Goal: Transaction & Acquisition: Purchase product/service

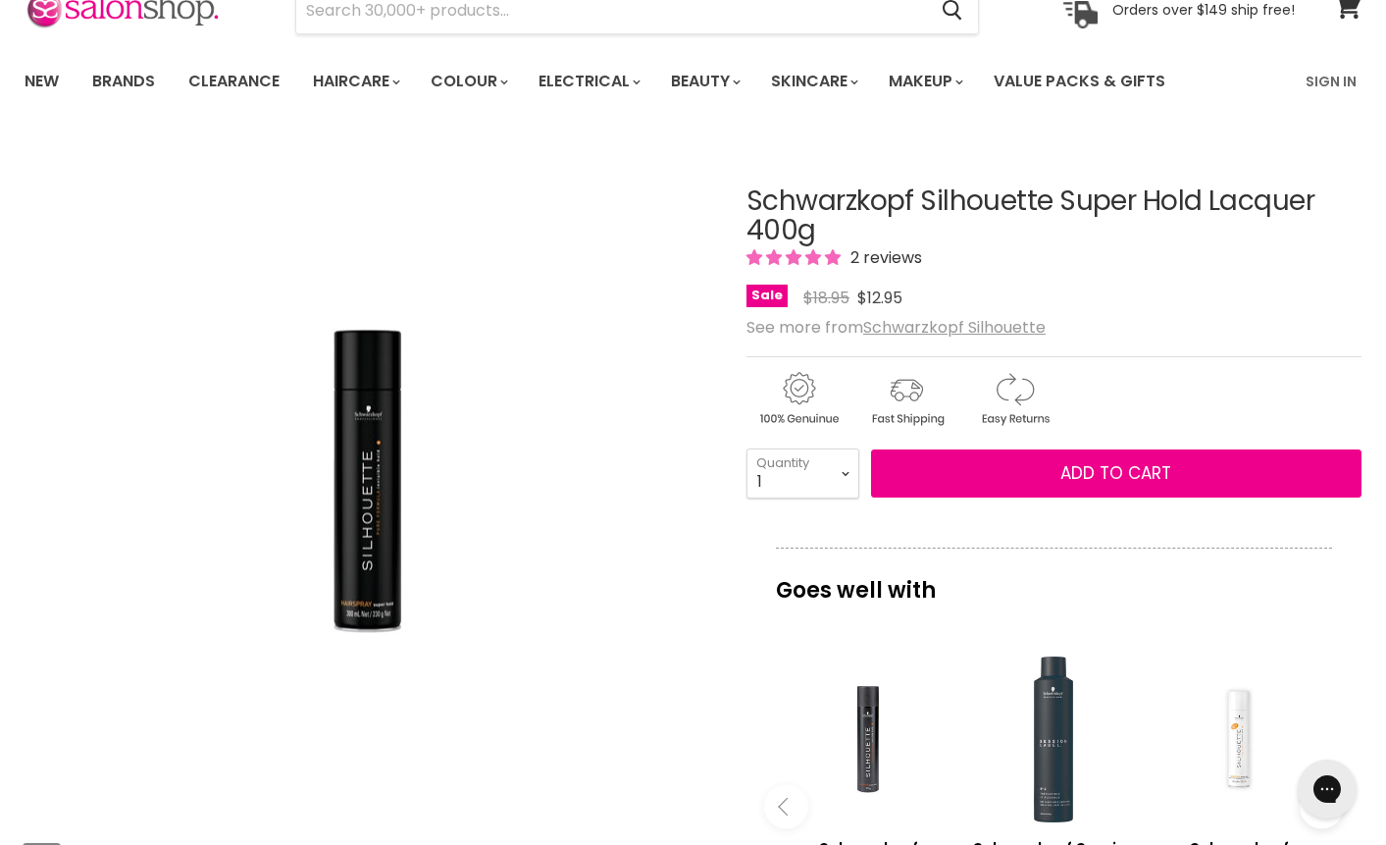
scroll to position [102, 0]
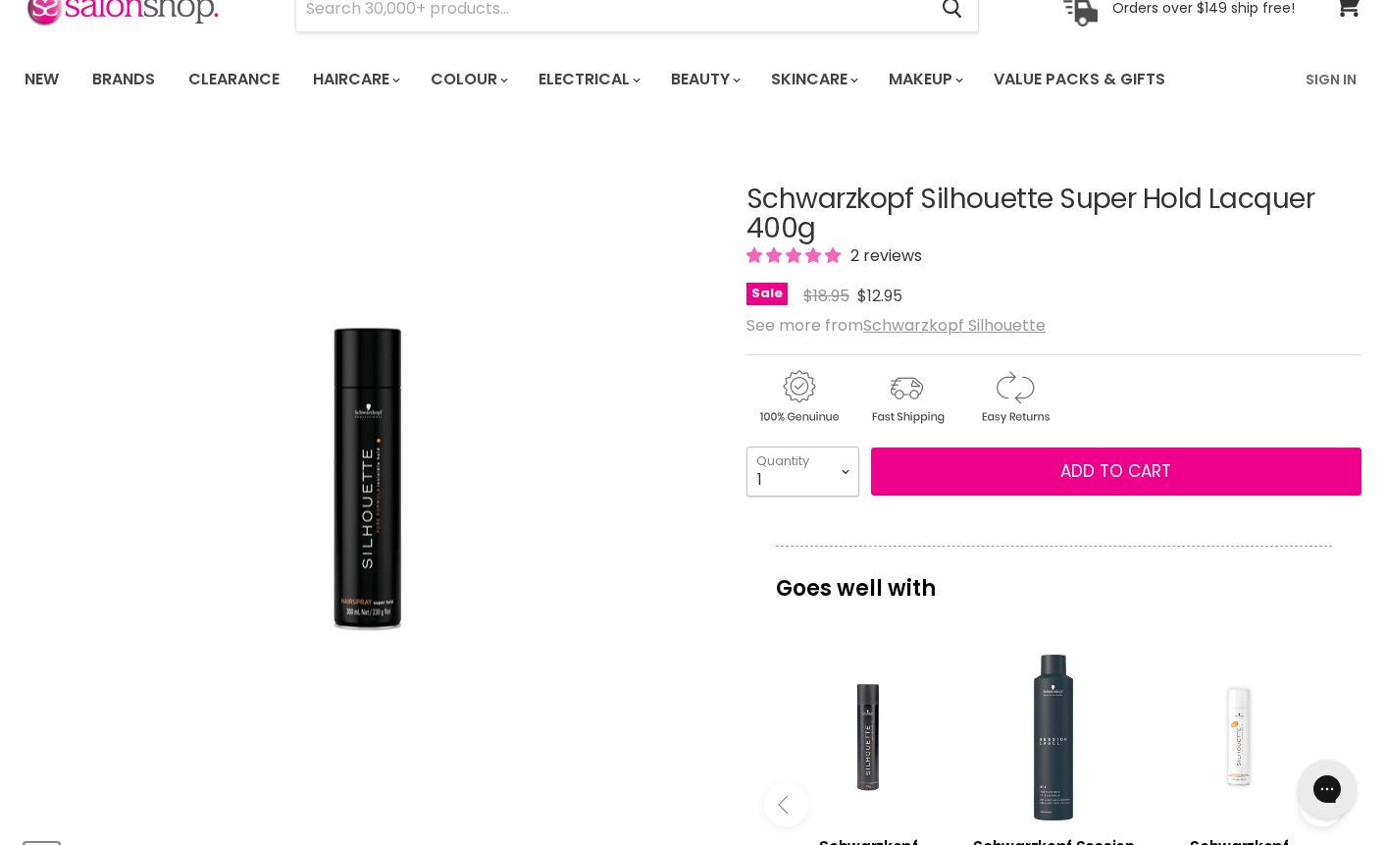
select select "3"
type input "3"
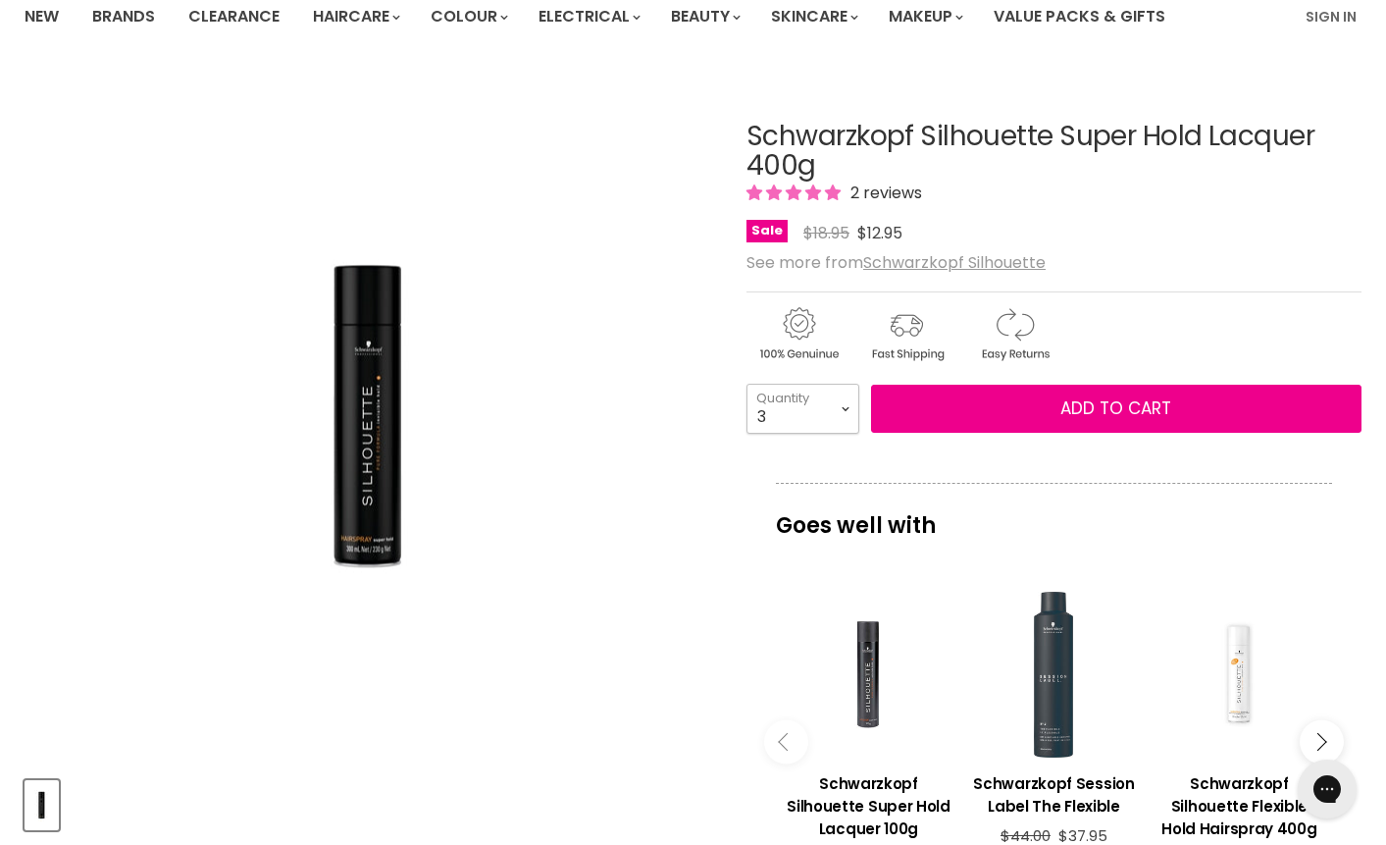
scroll to position [165, 0]
click at [876, 798] on h3 "Schwarzkopf Silhouette Super Hold Lacquer 100g" at bounding box center [869, 806] width 166 height 68
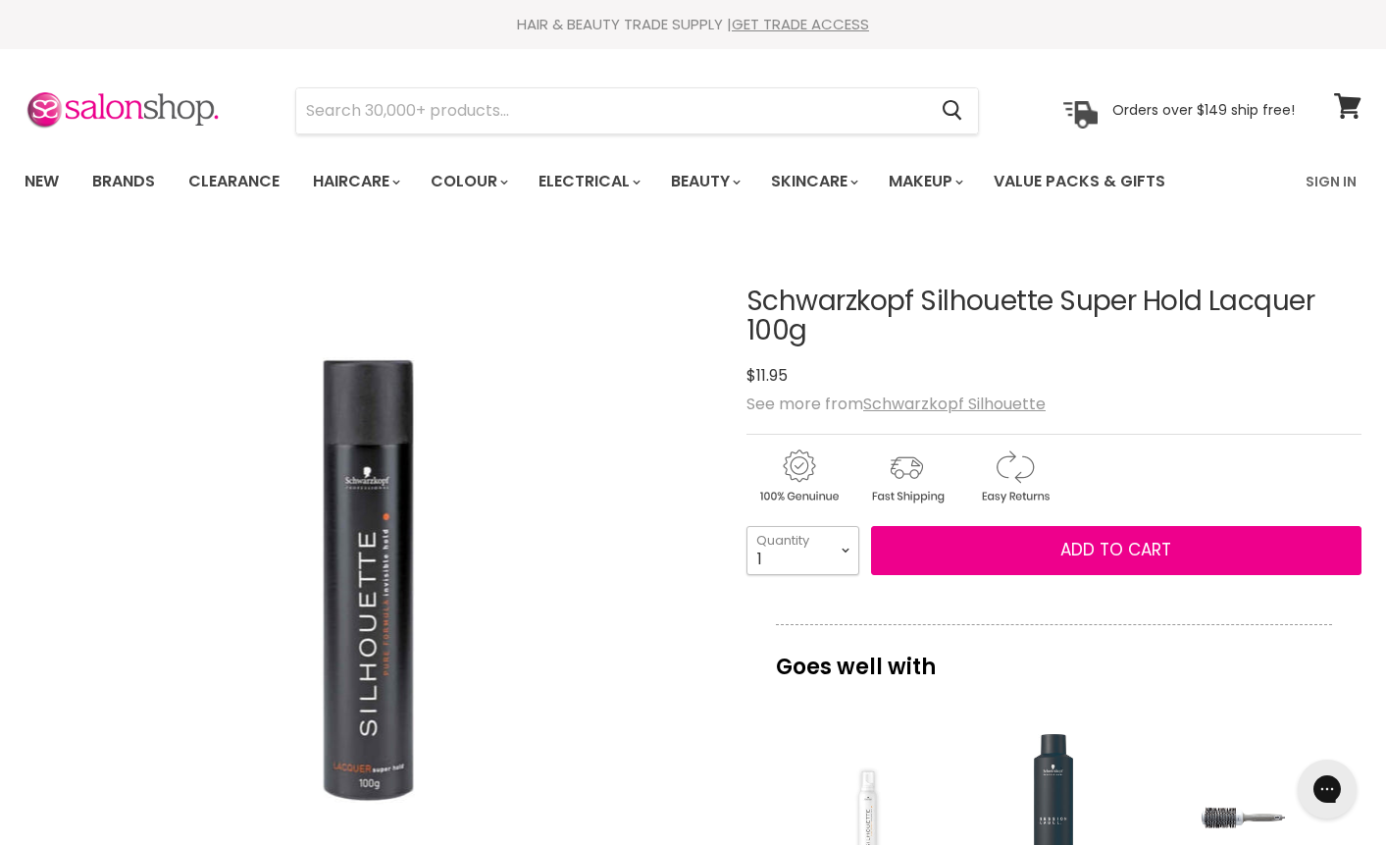
select select "3"
type input "3"
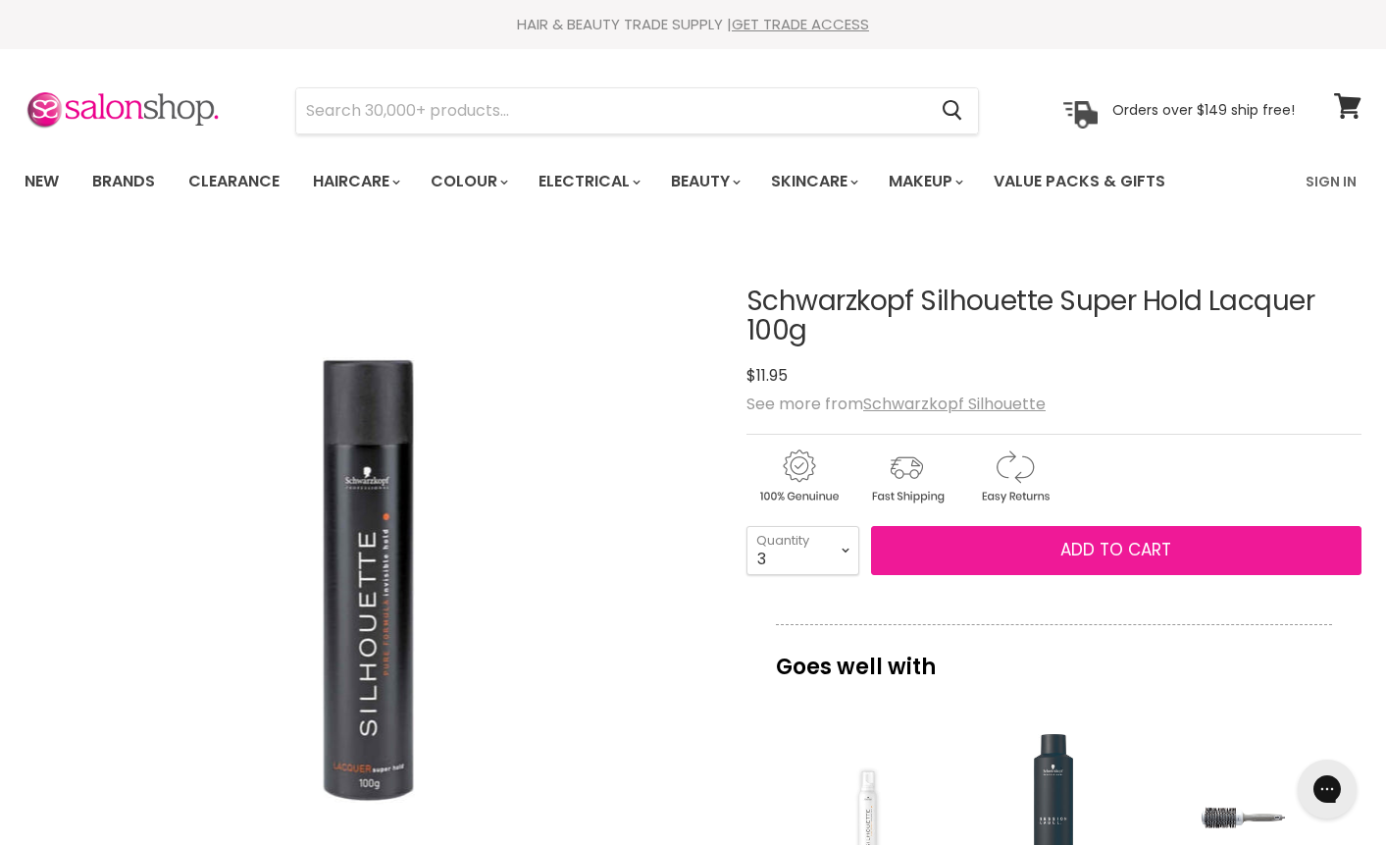
click at [1086, 545] on span "Add to cart" at bounding box center [1116, 550] width 111 height 24
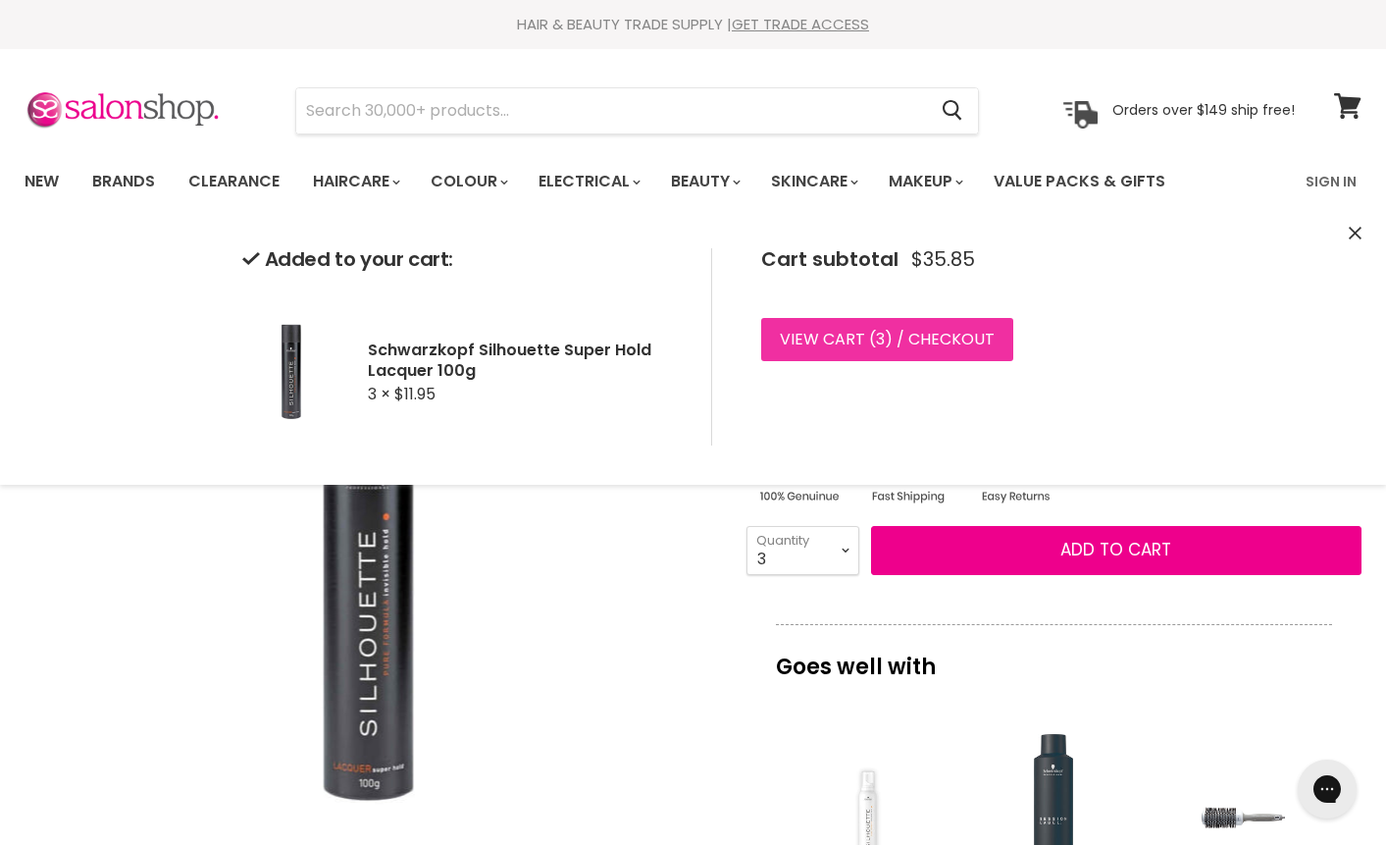
click at [933, 332] on link "View cart ( 3 ) / Checkout" at bounding box center [887, 339] width 252 height 43
click at [545, 770] on img "Schwarzkopf Silhouette Super Hold Lacquer 100g image. Click or Scroll to Zoom." at bounding box center [368, 580] width 458 height 687
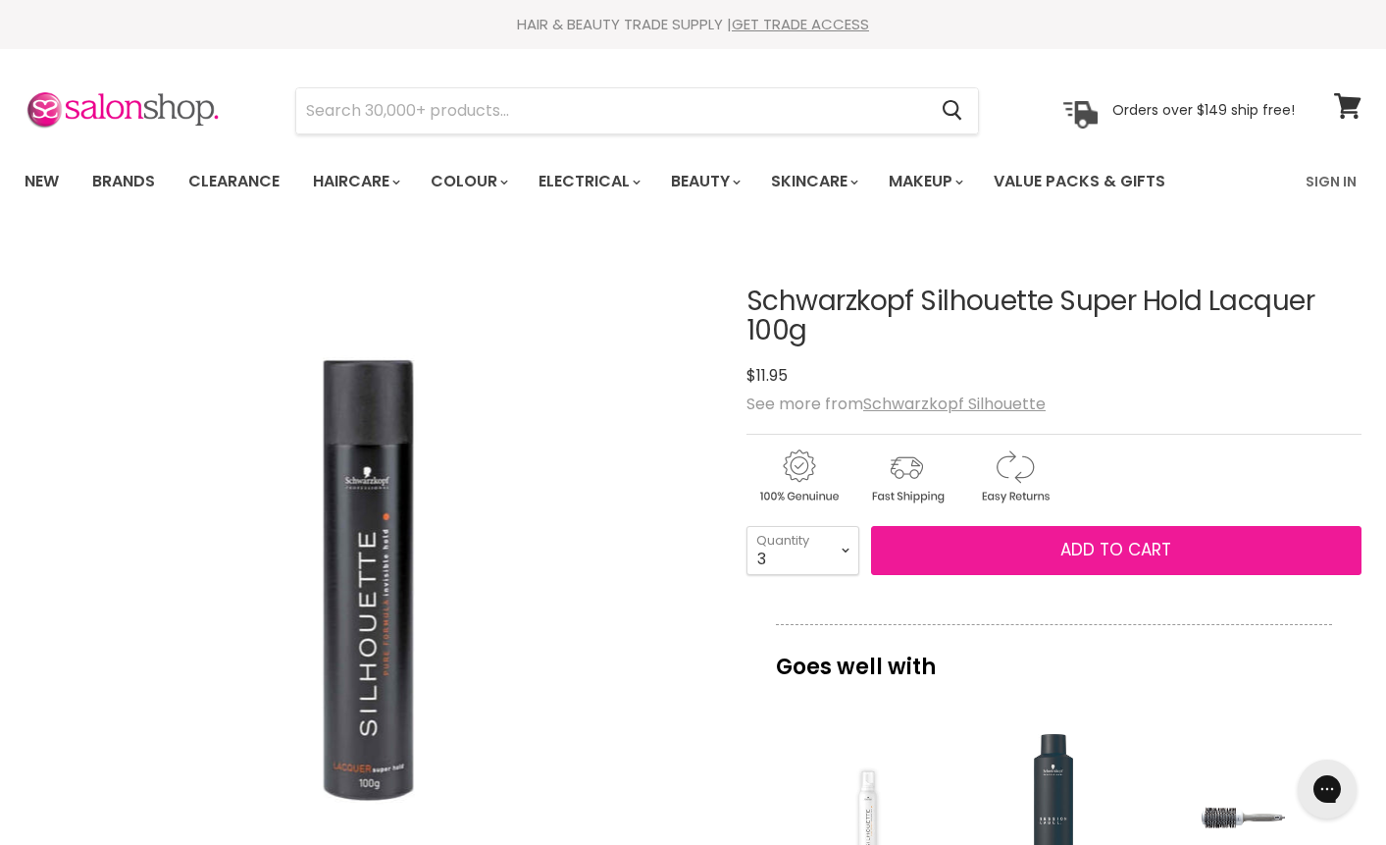
click at [1083, 548] on span "Add to cart" at bounding box center [1116, 550] width 111 height 24
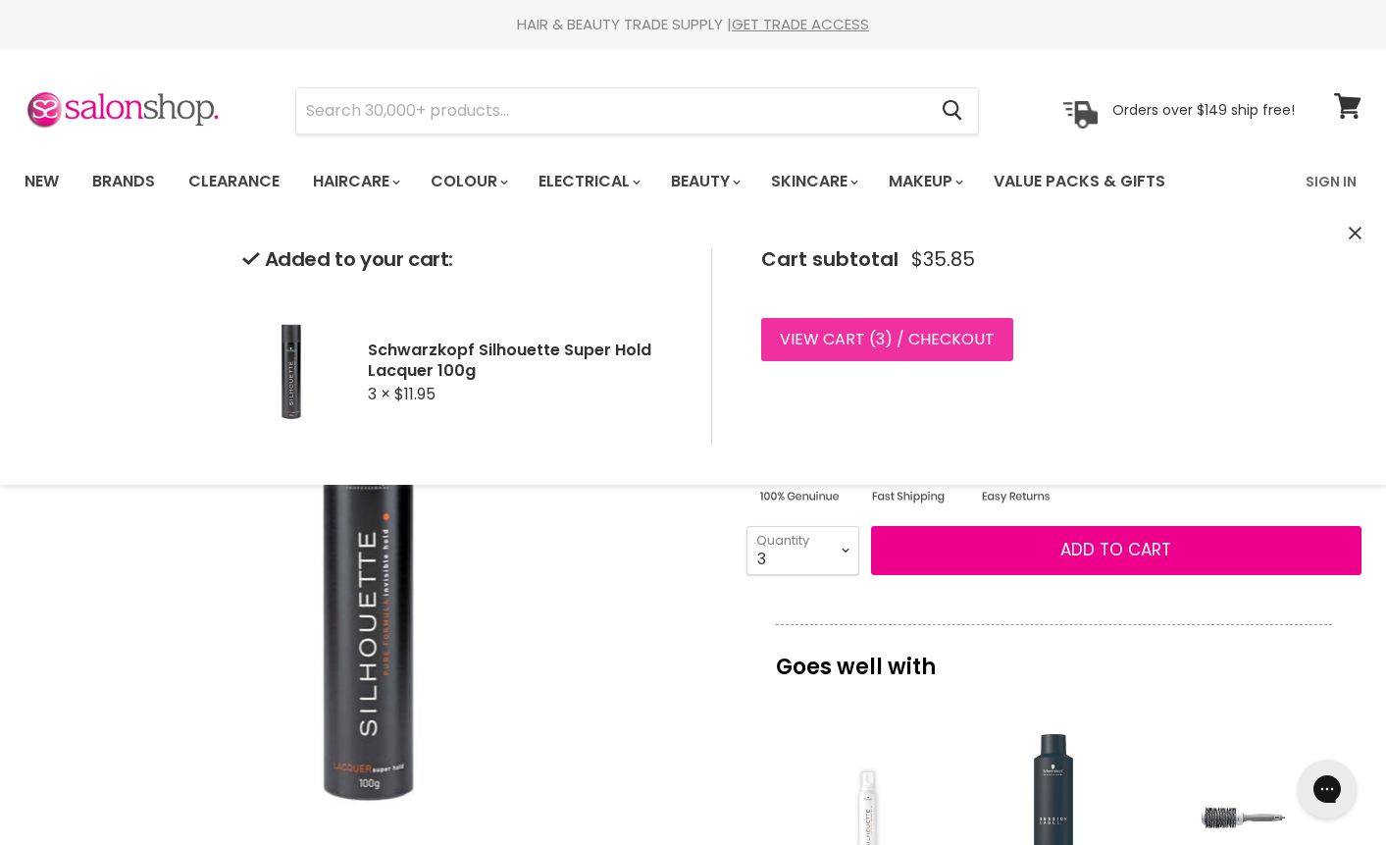
click at [940, 335] on link "View cart ( 3 ) / Checkout" at bounding box center [887, 339] width 252 height 43
